Goal: Obtain resource: Download file/media

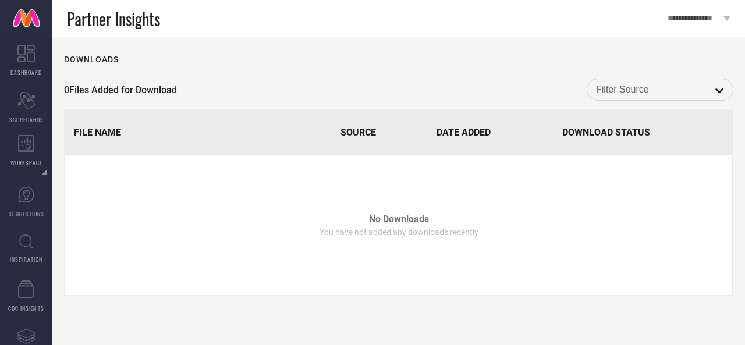
click at [23, 161] on span "WORKSPACE" at bounding box center [26, 162] width 32 height 9
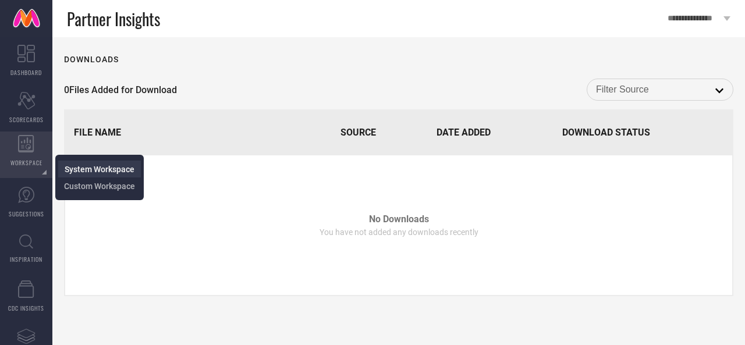
click at [75, 176] on li "System Workspace" at bounding box center [99, 169] width 83 height 17
click at [85, 175] on li "System Workspace" at bounding box center [99, 169] width 83 height 17
click at [86, 188] on span "Custom Workspace" at bounding box center [99, 185] width 71 height 9
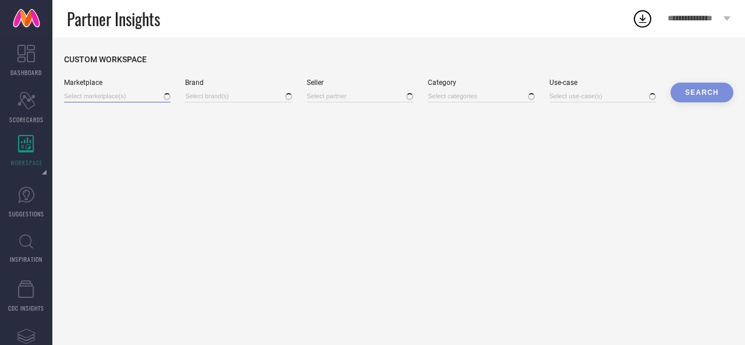
click at [115, 95] on input at bounding box center [117, 96] width 106 height 12
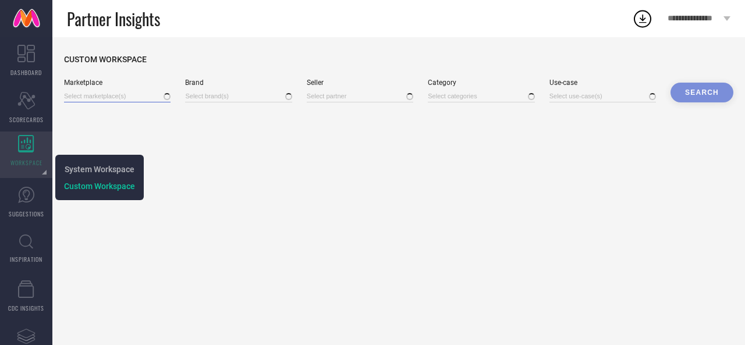
click at [99, 97] on input at bounding box center [117, 96] width 106 height 12
click at [35, 139] on div "DASHBOARD Scorecard SCORECARDS WORKSPACE System Workspace Custom Workspace SUGG…" at bounding box center [372, 191] width 745 height 308
click at [35, 139] on div "WORKSPACE" at bounding box center [26, 154] width 52 height 47
click at [29, 143] on icon at bounding box center [26, 143] width 16 height 17
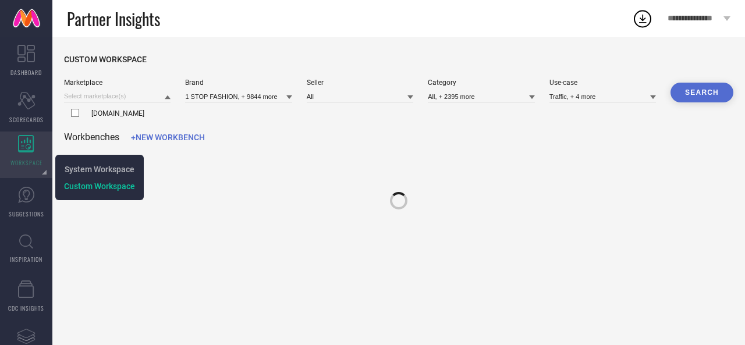
type input "1 STOP FASHION, + 9844 more"
type input "All"
type input "All, + 2395 more"
type input "Traffic, + 4 more"
click at [36, 165] on span "WORKSPACE" at bounding box center [26, 162] width 32 height 9
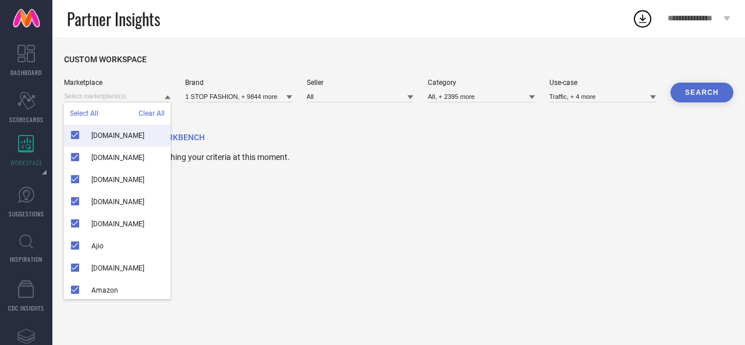
click at [207, 195] on div "CUSTOM WORKSPACE Marketplace Select All Clear All [DOMAIN_NAME] [DOMAIN_NAME] […" at bounding box center [398, 191] width 692 height 308
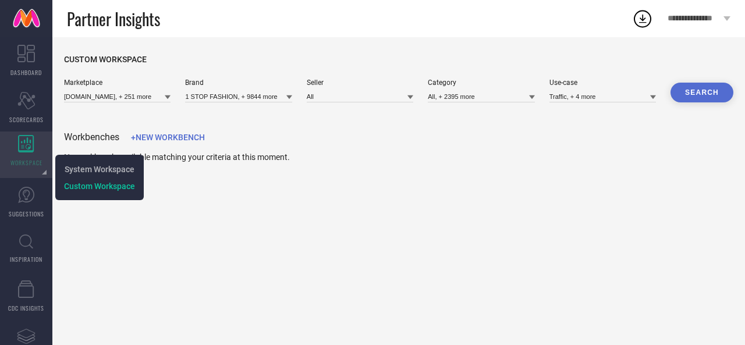
click at [45, 174] on div at bounding box center [44, 172] width 5 height 5
click at [76, 170] on span "System Workspace" at bounding box center [100, 169] width 70 height 9
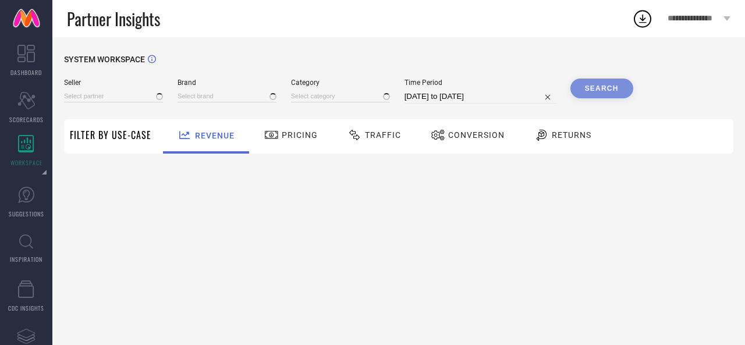
type input "All"
type input "1 STOP FASHION"
type input "All"
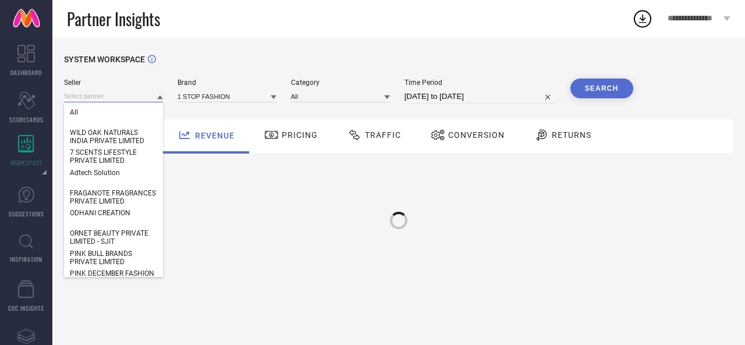
click at [122, 99] on input at bounding box center [113, 96] width 99 height 12
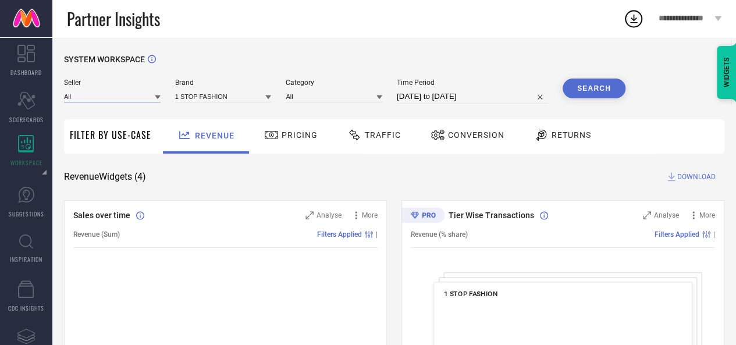
paste input "SPECTRAA CARE PRIVATE LIMITED"
type input "SPECTRAA CARE PRIVATE LIMITED"
click at [122, 99] on input "SPECTRAA CARE PRIVATE LIMITED" at bounding box center [112, 96] width 97 height 12
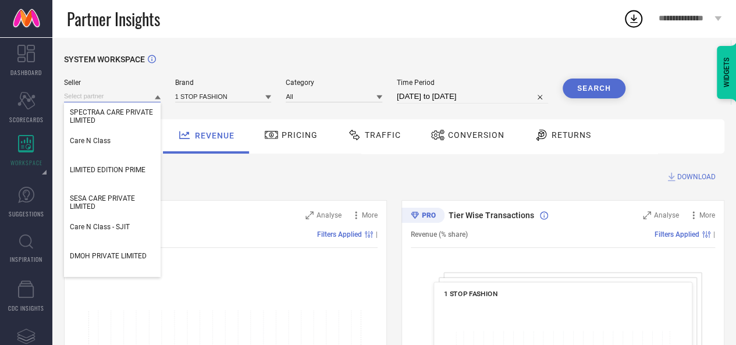
scroll to position [0, 0]
click at [121, 115] on span "SPECTRAA CARE PRIVATE LIMITED" at bounding box center [112, 116] width 85 height 16
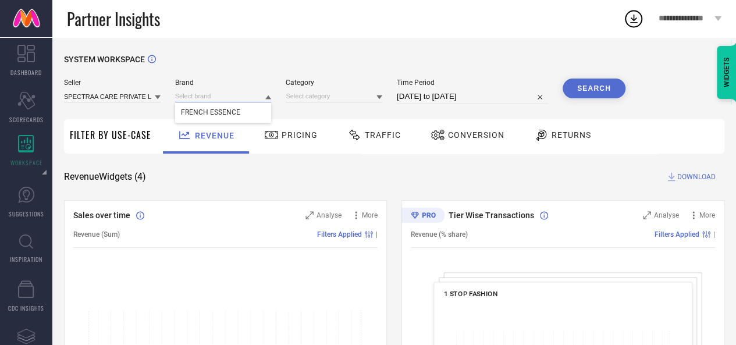
click at [212, 102] on input at bounding box center [223, 96] width 97 height 12
click at [220, 98] on input at bounding box center [223, 96] width 97 height 12
click at [222, 115] on span "FRENCH ESSENCE" at bounding box center [210, 112] width 59 height 8
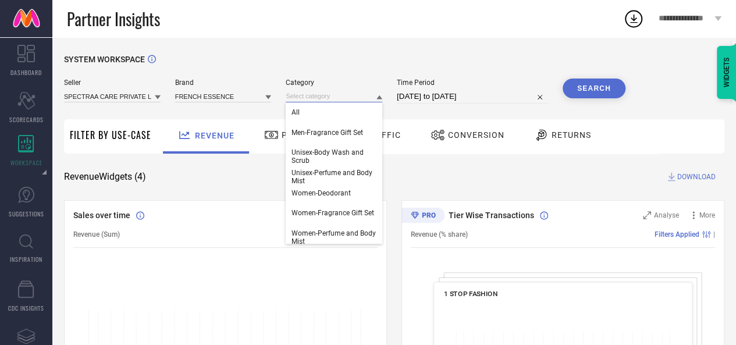
click at [308, 101] on input at bounding box center [334, 96] width 97 height 12
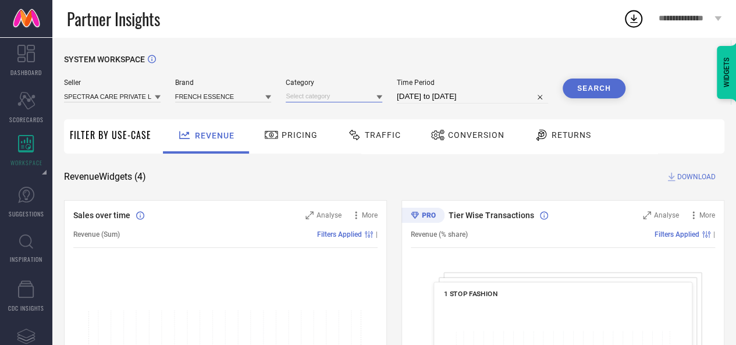
click at [316, 99] on input at bounding box center [334, 96] width 97 height 12
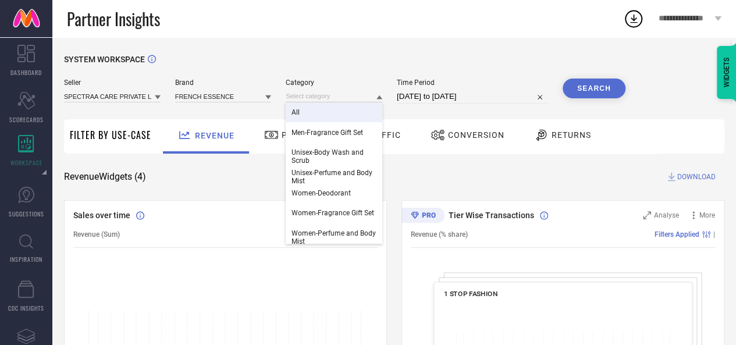
click at [325, 119] on div "All" at bounding box center [334, 112] width 97 height 20
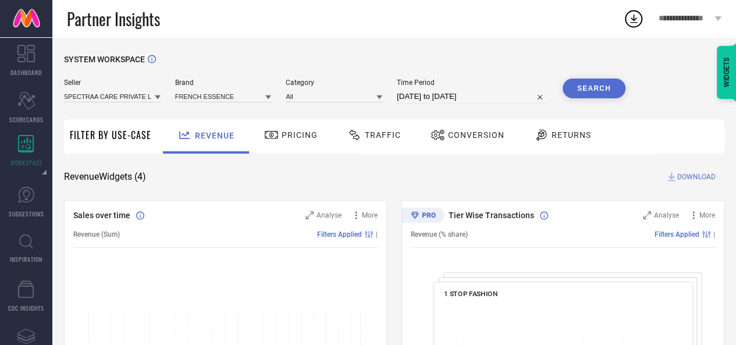
select select "7"
select select "2025"
select select "8"
select select "2025"
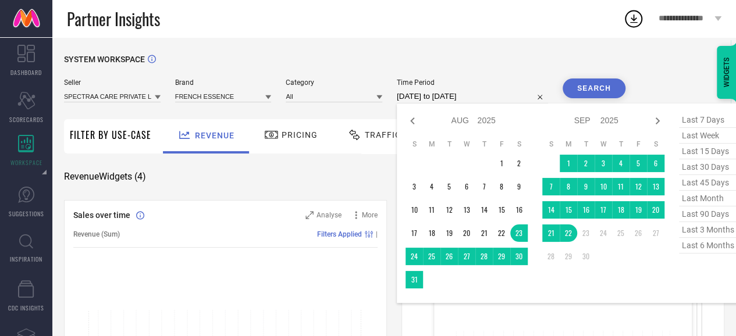
click at [437, 97] on input "[DATE] to [DATE]" at bounding box center [472, 97] width 151 height 14
click at [707, 248] on span "last 6 months" at bounding box center [708, 246] width 58 height 16
type input "[DATE] to [DATE]"
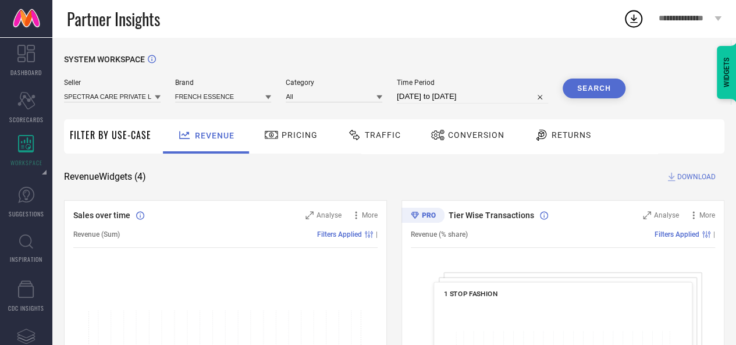
click at [583, 81] on button "Search" at bounding box center [593, 89] width 63 height 20
click at [704, 176] on span "DOWNLOAD" at bounding box center [696, 177] width 38 height 12
click at [384, 141] on div "Traffic" at bounding box center [373, 135] width 59 height 20
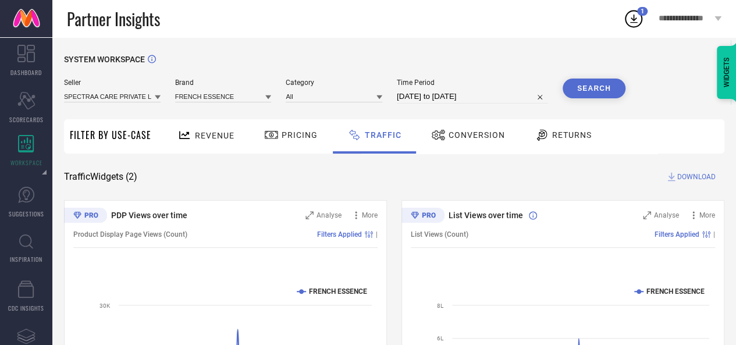
click at [612, 179] on div "Traffic Widgets ( 2 ) DOWNLOAD" at bounding box center [394, 177] width 660 height 12
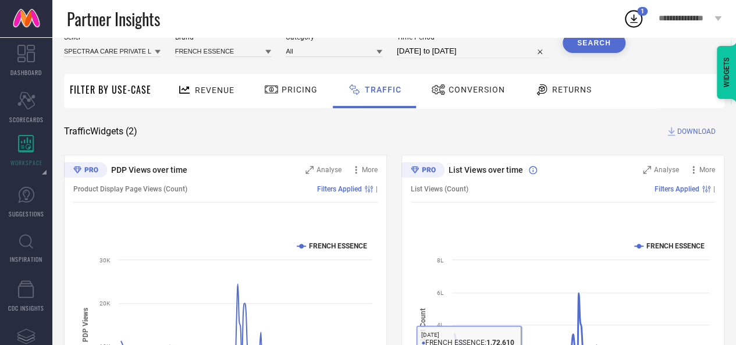
scroll to position [41, 0]
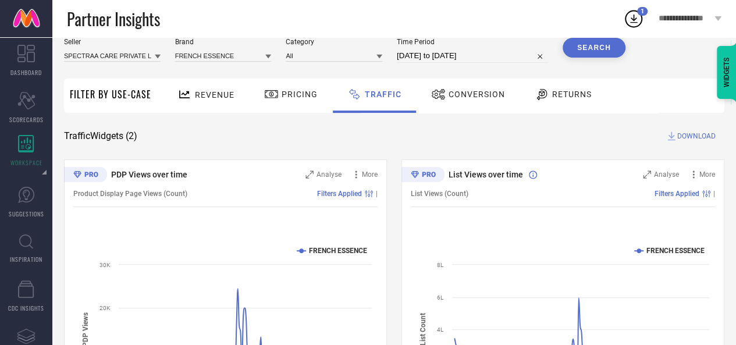
click at [474, 91] on span "Conversion" at bounding box center [476, 94] width 56 height 9
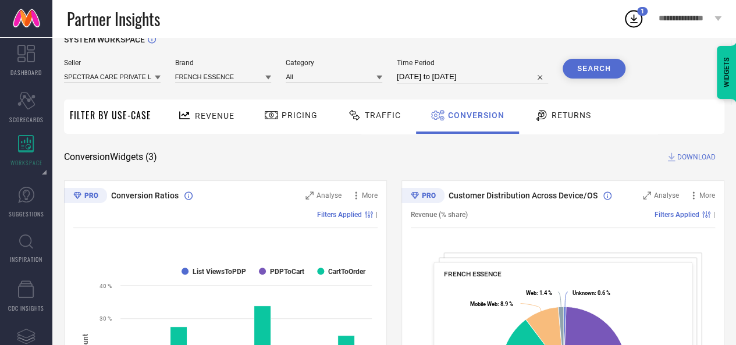
scroll to position [0, 0]
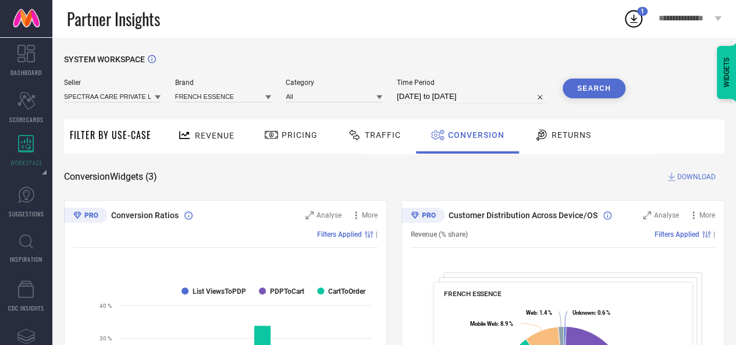
click at [696, 172] on span "DOWNLOAD" at bounding box center [696, 177] width 38 height 12
